Goal: Task Accomplishment & Management: Manage account settings

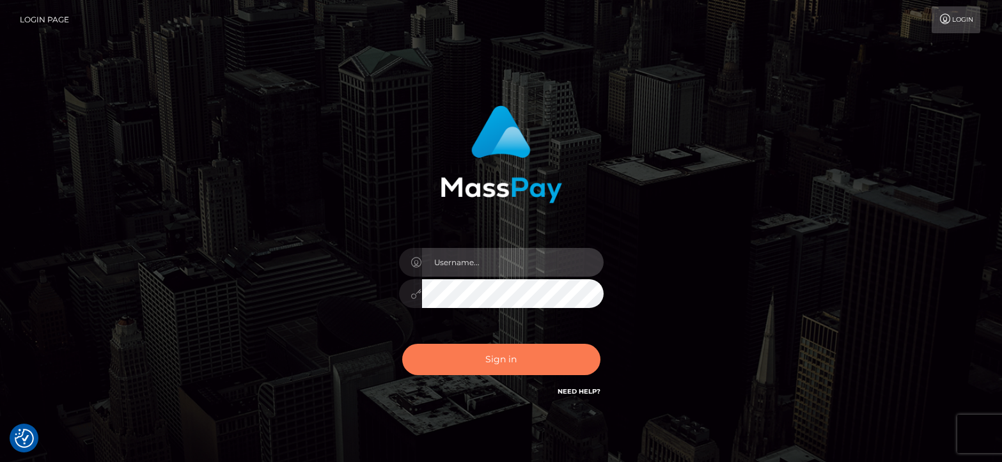
type input "[PERSON_NAME].great"
click at [486, 366] on button "Sign in" at bounding box center [501, 359] width 198 height 31
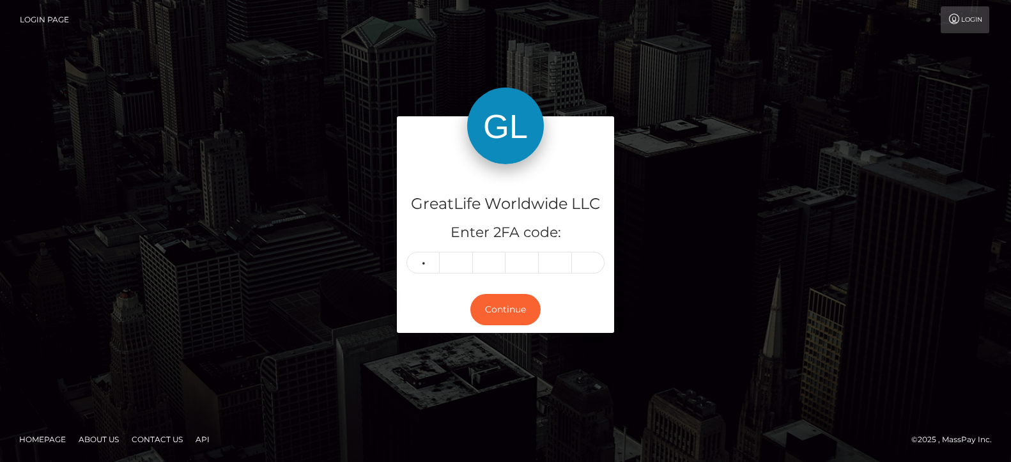
type input "1"
type input "9"
type input "4"
type input "7"
type input "9"
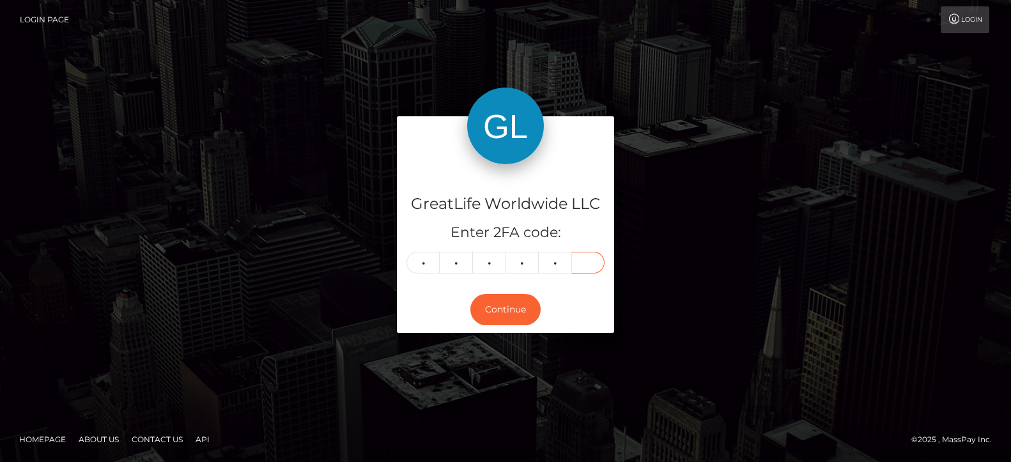
type input "1"
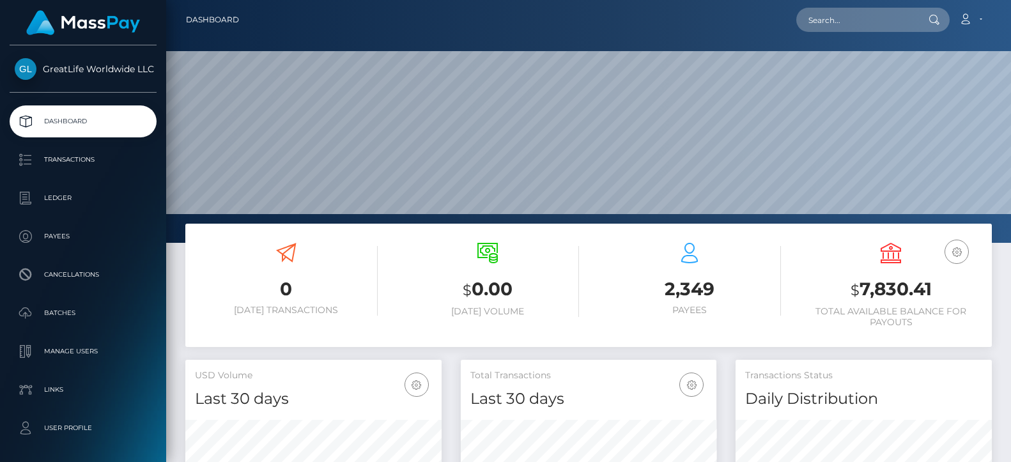
scroll to position [227, 256]
click at [982, 17] on link "Account" at bounding box center [971, 19] width 38 height 27
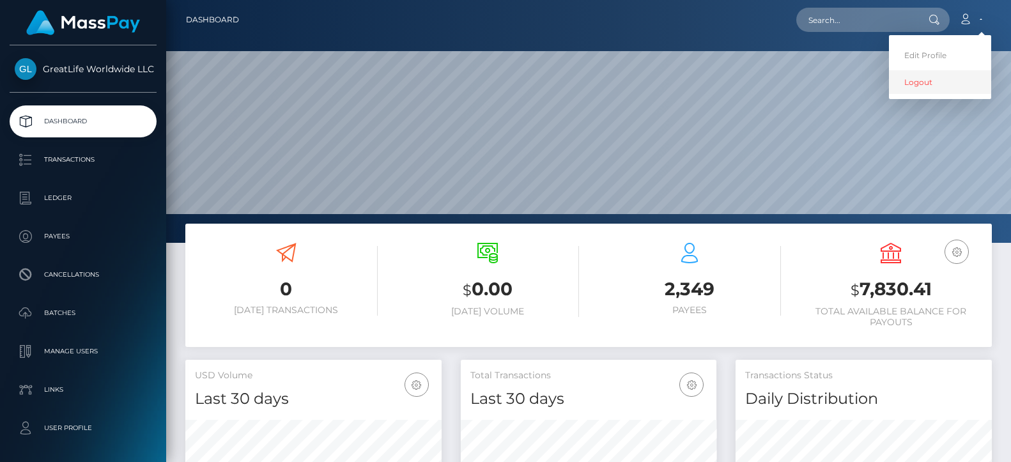
click at [920, 81] on link "Logout" at bounding box center [940, 82] width 102 height 24
